Goal: Transaction & Acquisition: Purchase product/service

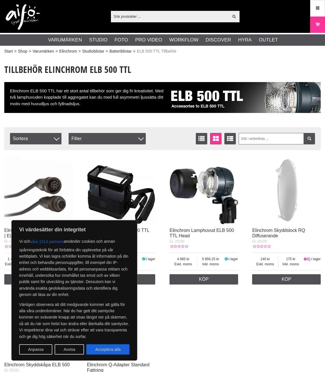
click at [117, 349] on button "Acceptera alla" at bounding box center [107, 350] width 43 height 10
checkbox input "true"
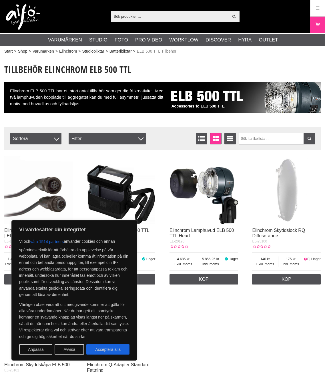
checkbox input "true"
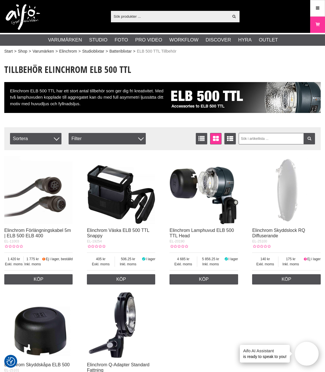
click at [150, 18] on input "text" at bounding box center [170, 16] width 118 height 9
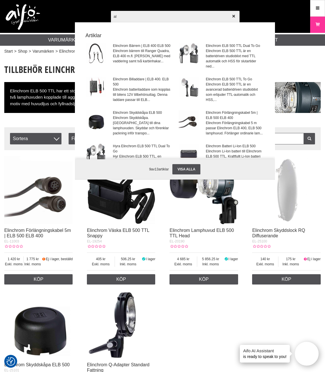
type input "a"
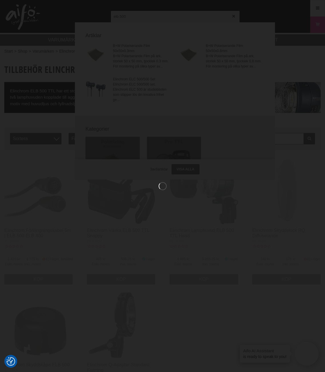
type input "elb 500"
click at [215, 17] on div at bounding box center [162, 186] width 325 height 372
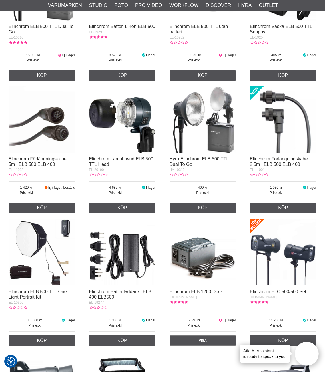
scroll to position [380, 0]
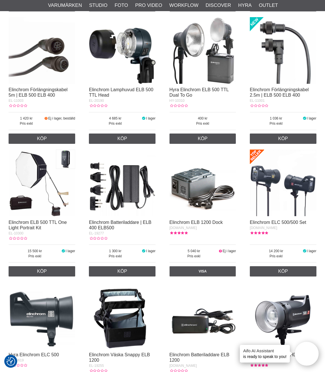
click at [137, 183] on img at bounding box center [122, 183] width 67 height 67
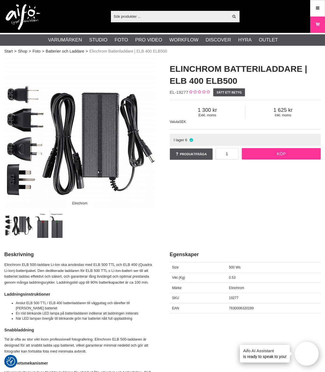
click at [265, 154] on link "Köp" at bounding box center [281, 153] width 79 height 11
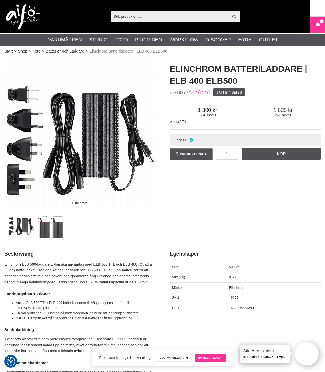
click at [207, 357] on link "[PERSON_NAME]" at bounding box center [210, 358] width 31 height 8
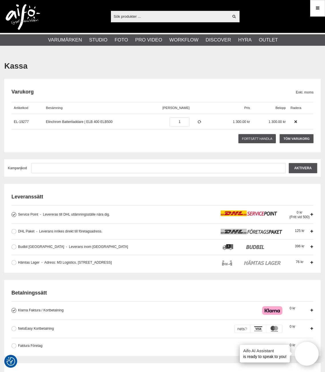
scroll to position [27, 0]
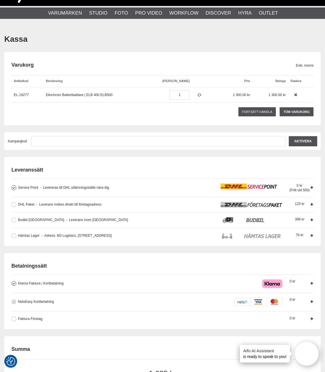
click at [43, 303] on span "NetsEasy Kortbetalning" at bounding box center [36, 302] width 36 height 4
click at [0, 0] on input "NetsEasy Kortbetalning När du betalar med kort skapas reservation motsvarande b…" at bounding box center [0, 0] width 0 height 0
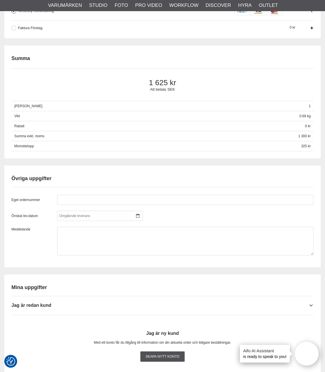
scroll to position [323, 0]
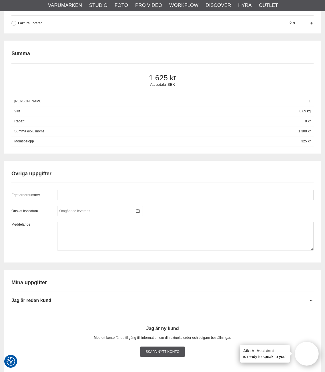
click at [86, 283] on h2 "Mina uppgifter" at bounding box center [162, 282] width 302 height 7
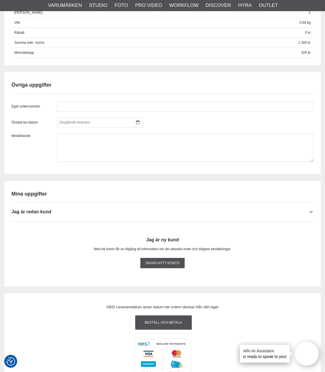
scroll to position [410, 0]
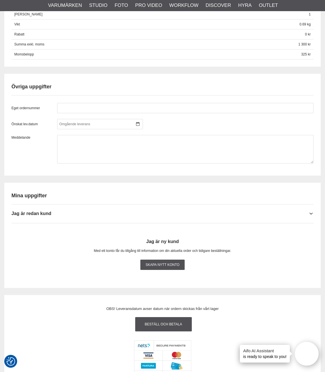
click at [39, 199] on div "Mina uppgifter Jag är redan kund Användarnamn * Lösenord * Kom ihåg mig Logga i…" at bounding box center [162, 233] width 302 height 95
click at [42, 196] on h2 "Mina uppgifter" at bounding box center [162, 195] width 302 height 7
click at [304, 211] on div "Jag är redan kund" at bounding box center [162, 212] width 302 height 14
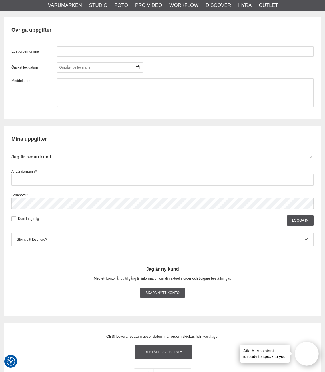
scroll to position [469, 0]
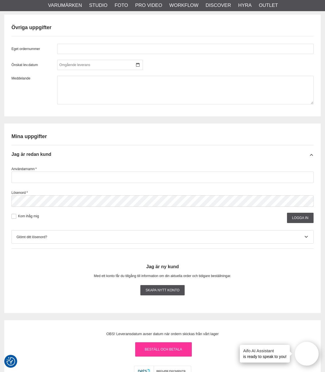
click at [177, 350] on link "Beställ och Betala" at bounding box center [163, 350] width 57 height 14
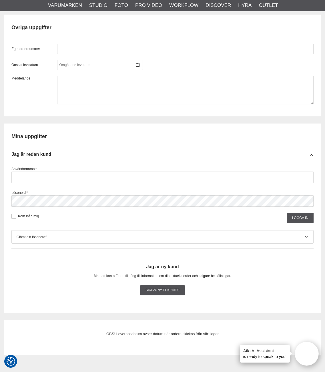
click at [212, 282] on div "Skapa nytt konto" at bounding box center [162, 290] width 302 height 17
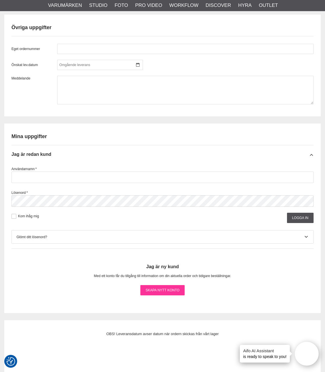
click at [173, 289] on link "Skapa nytt konto" at bounding box center [162, 290] width 44 height 10
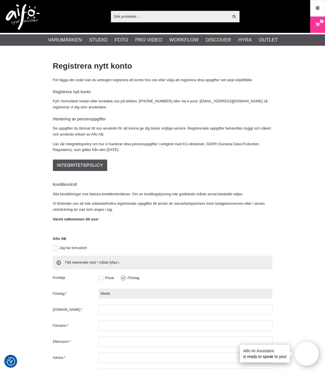
type input "Meddi"
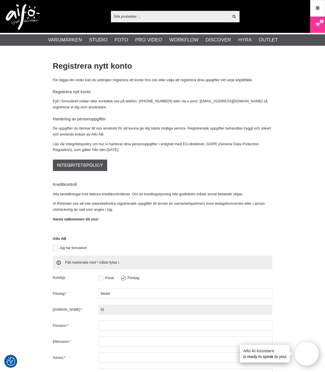
type input "9"
type input "198205240438"
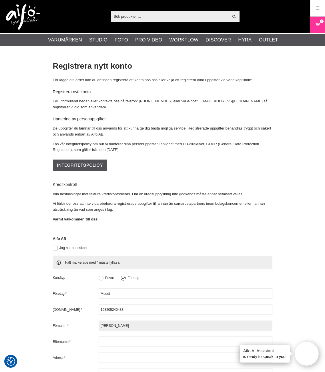
type input "[PERSON_NAME]"
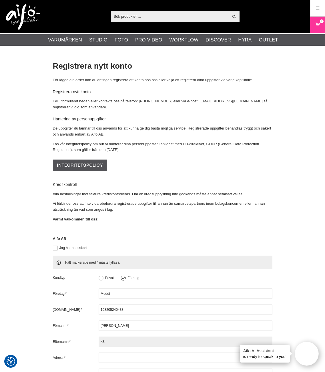
type input "k"
type input "Kabirzadeh"
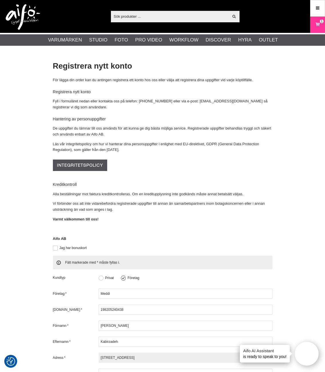
type input "[STREET_ADDRESS]"
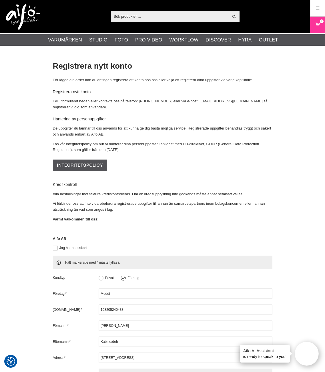
type input "41123"
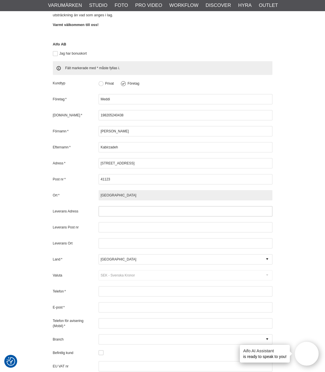
type input "[GEOGRAPHIC_DATA]"
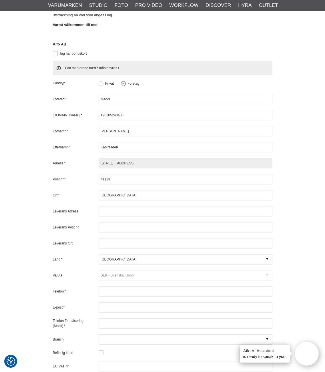
drag, startPoint x: 150, startPoint y: 154, endPoint x: 87, endPoint y: 157, distance: 62.4
click at [90, 158] on div "Adress * Sprängkullsgatan 9" at bounding box center [163, 163] width 220 height 10
click at [118, 254] on div at bounding box center [186, 259] width 174 height 10
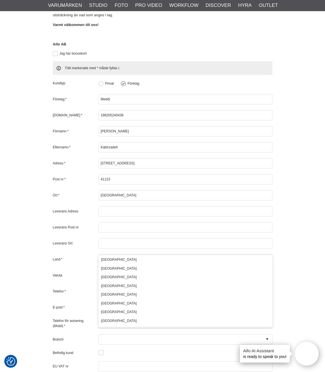
scroll to position [155, 0]
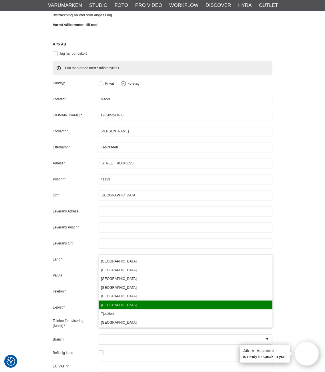
click at [80, 254] on div "Land * Sverige" at bounding box center [163, 259] width 220 height 10
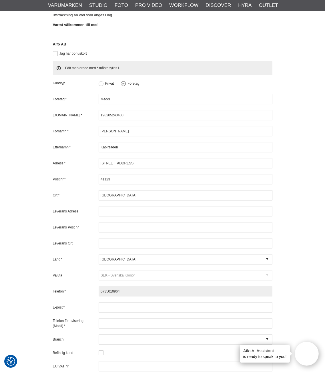
type input "0735010964"
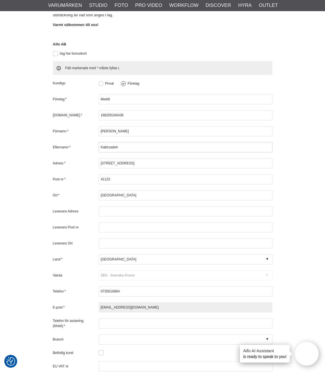
type input "[EMAIL_ADDRESS][DOMAIN_NAME]"
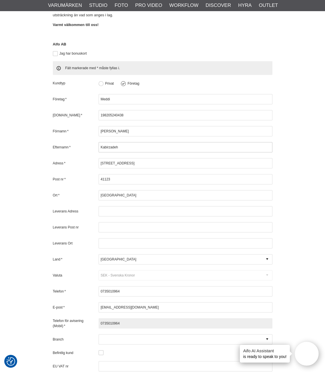
type input "0735010964"
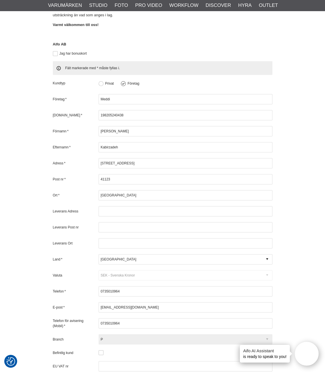
type input "PO - Portrait Photography"
type input "FO - Photography Commercial"
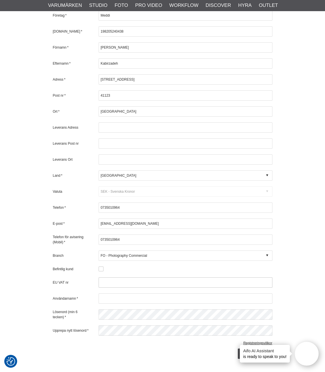
scroll to position [278, 0]
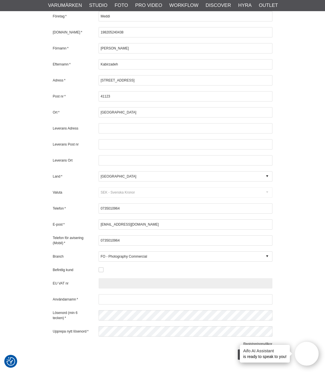
drag, startPoint x: 120, startPoint y: 273, endPoint x: 136, endPoint y: 269, distance: 16.2
click at [120, 278] on input "text" at bounding box center [186, 283] width 174 height 10
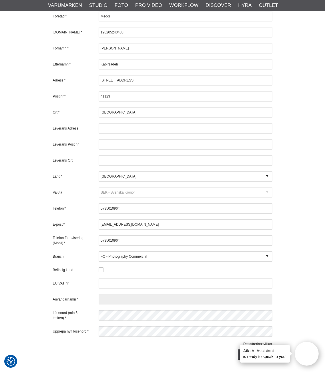
click at [115, 294] on input "text" at bounding box center [186, 299] width 174 height 10
type input "Meddi"
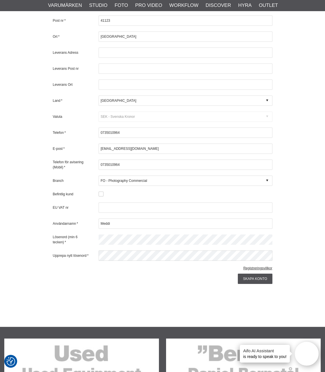
scroll to position [352, 0]
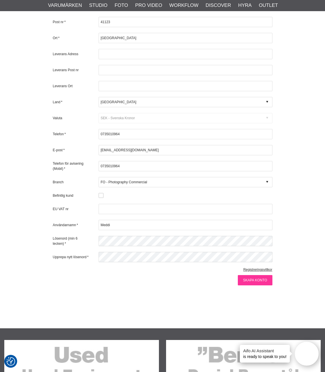
click at [259, 275] on input "Skapa konto" at bounding box center [255, 280] width 34 height 10
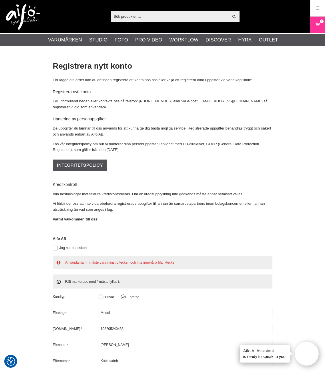
click at [284, 238] on div "Registrera nytt konto För lägga din order kan du antingen registrera ett konto …" at bounding box center [162, 359] width 317 height 596
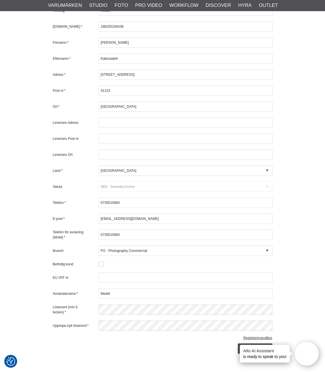
scroll to position [305, 0]
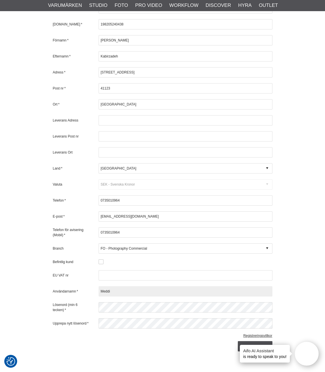
click at [124, 286] on input "Meddi" at bounding box center [186, 291] width 174 height 10
type input "MeddiMeddi"
click at [255, 341] on input "Skapa konto" at bounding box center [255, 346] width 34 height 10
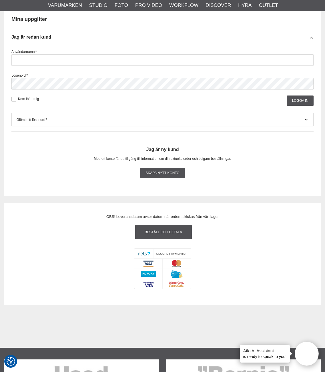
scroll to position [588, 0]
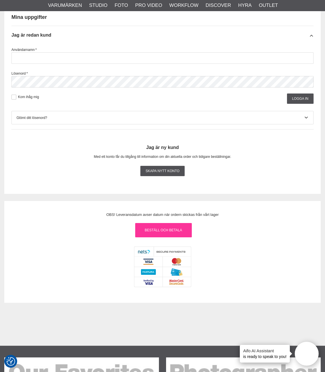
click at [177, 232] on link "Beställ och Betala" at bounding box center [163, 230] width 57 height 14
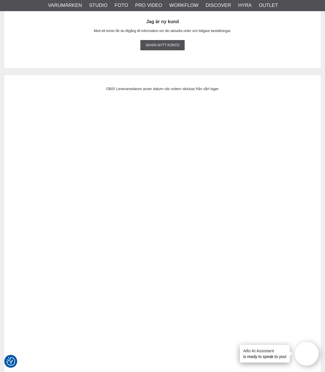
scroll to position [728, 0]
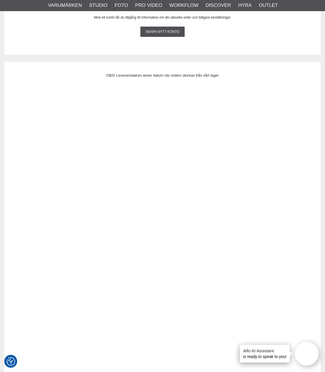
click at [309, 231] on div "OBS! Leveransdatum avser datum när ordern skickas från vårt lager" at bounding box center [162, 254] width 317 height 385
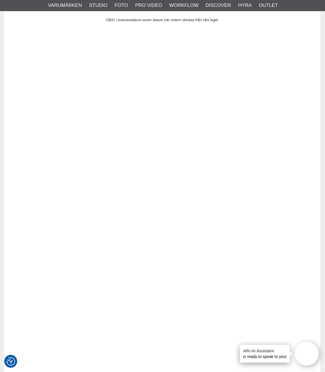
scroll to position [783, 1]
